Goal: Obtain resource: Obtain resource

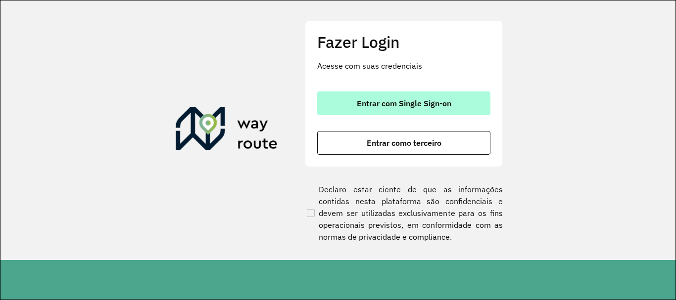
click at [391, 105] on span "Entrar com Single Sign-on" at bounding box center [404, 103] width 94 height 8
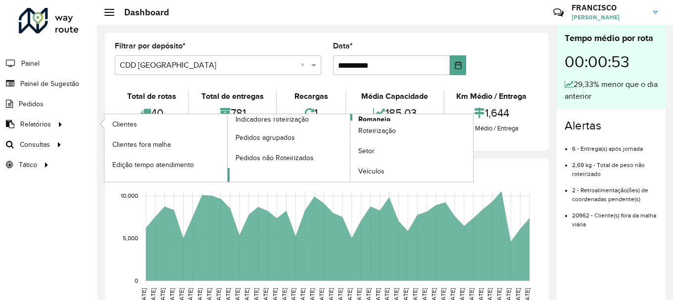
click at [377, 120] on span "Romaneio" at bounding box center [374, 119] width 32 height 10
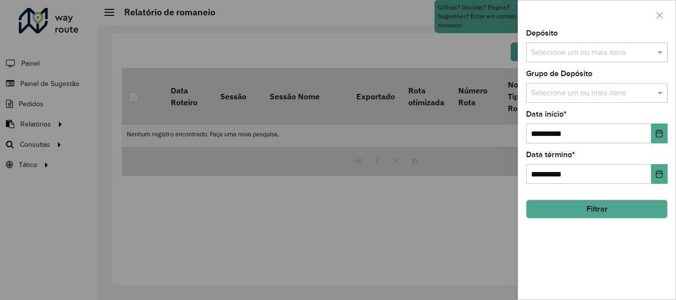
click at [564, 97] on input "text" at bounding box center [591, 94] width 127 height 12
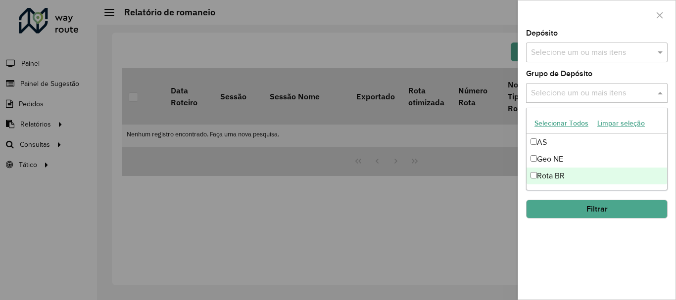
click at [553, 180] on div "Rota BR" at bounding box center [596, 176] width 140 height 17
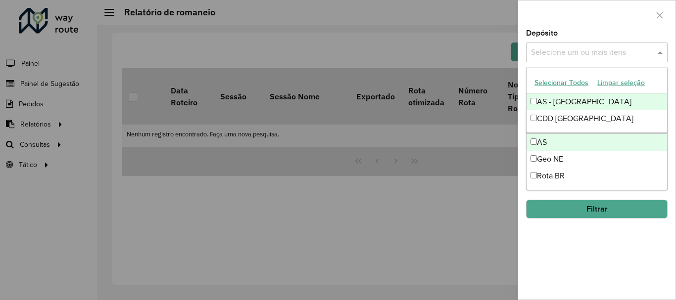
click at [544, 48] on input "text" at bounding box center [591, 53] width 127 height 12
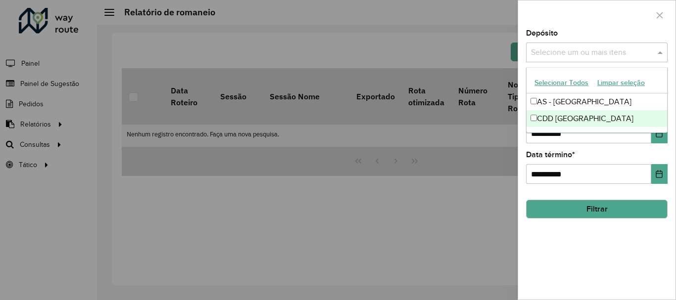
click at [559, 117] on div "CDD Fortaleza" at bounding box center [596, 118] width 140 height 17
click at [583, 254] on div "**********" at bounding box center [596, 165] width 157 height 270
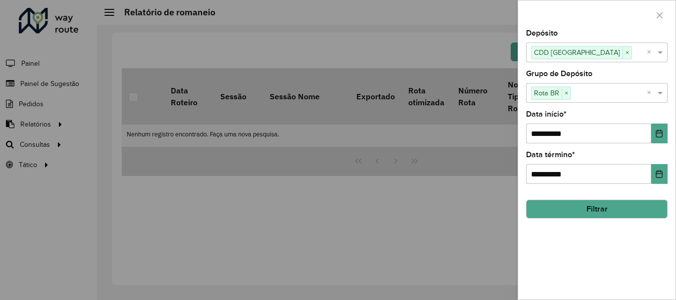
click at [590, 209] on button "Filtrar" at bounding box center [596, 209] width 141 height 19
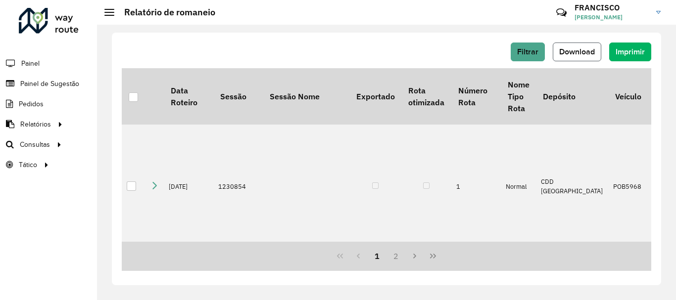
click at [583, 50] on span "Download" at bounding box center [577, 51] width 36 height 8
click at [526, 53] on span "Filtrar" at bounding box center [527, 51] width 21 height 8
